Goal: Navigation & Orientation: Find specific page/section

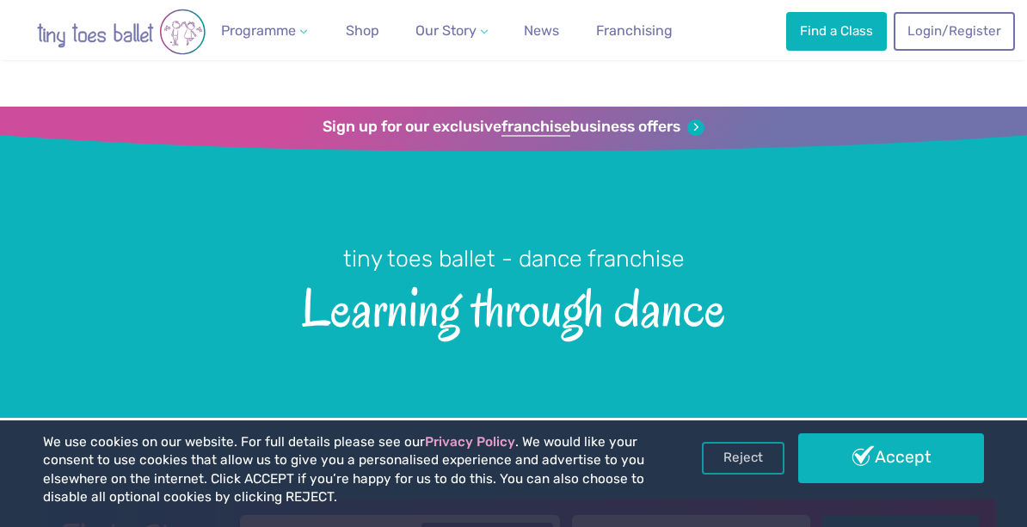
scroll to position [289, 0]
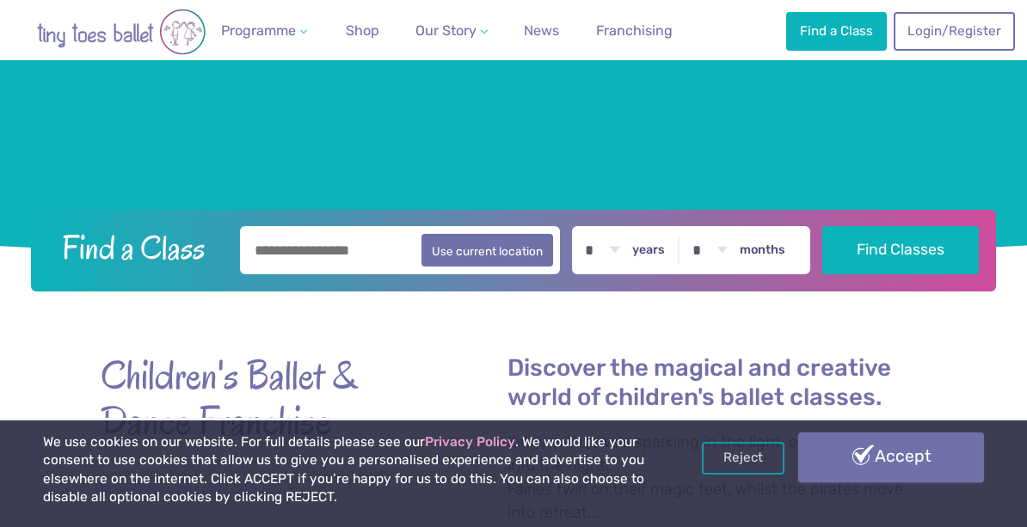
click at [814, 443] on link "Accept" at bounding box center [891, 458] width 186 height 50
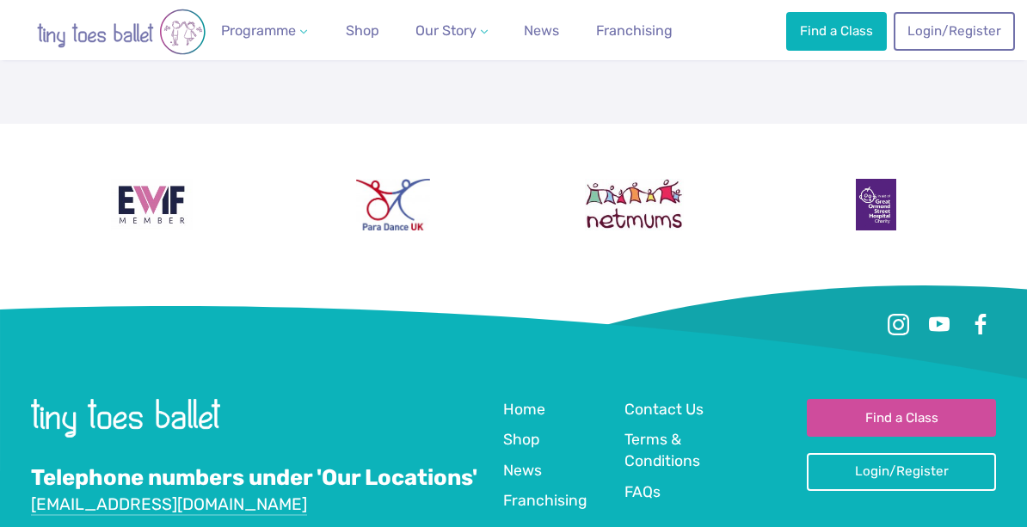
scroll to position [4102, 0]
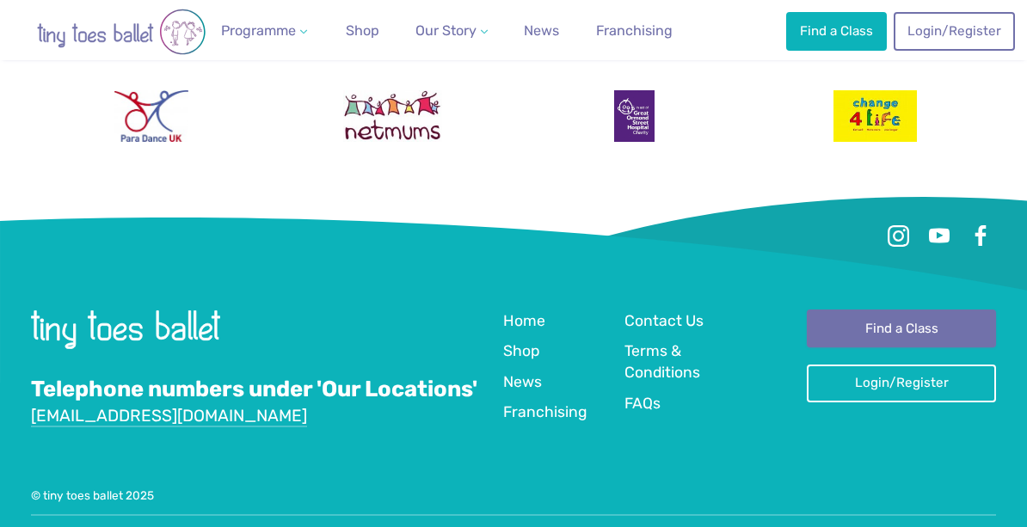
click at [873, 329] on link "Find a Class" at bounding box center [901, 329] width 189 height 38
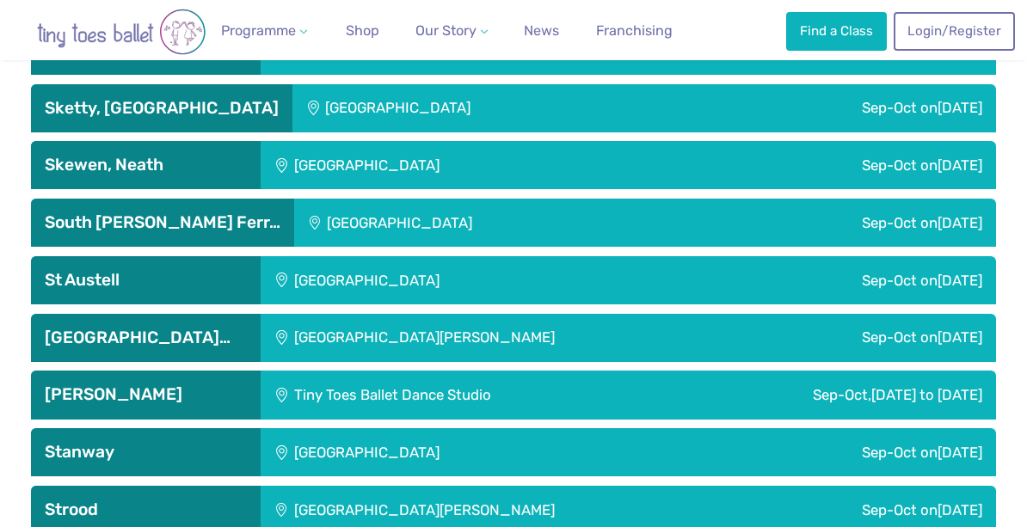
scroll to position [4364, 0]
